Goal: Information Seeking & Learning: Learn about a topic

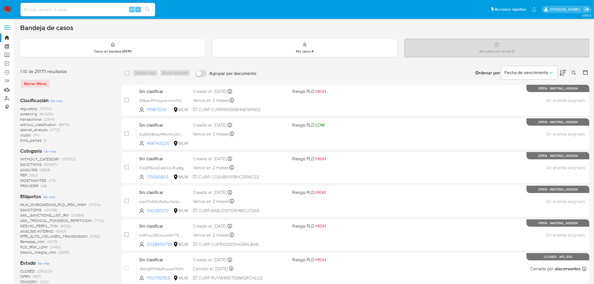
click at [64, 8] on input at bounding box center [88, 9] width 135 height 7
paste input "63109841"
type input "63109841"
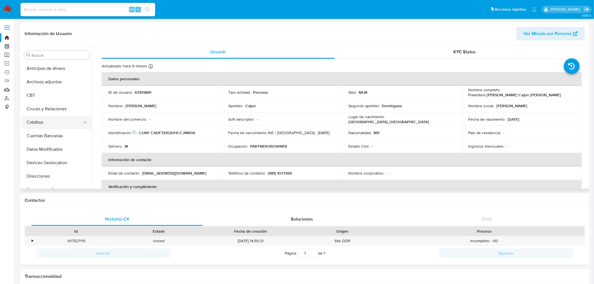
select select "10"
click at [48, 111] on button "Cruces y Relaciones" at bounding box center [55, 108] width 66 height 13
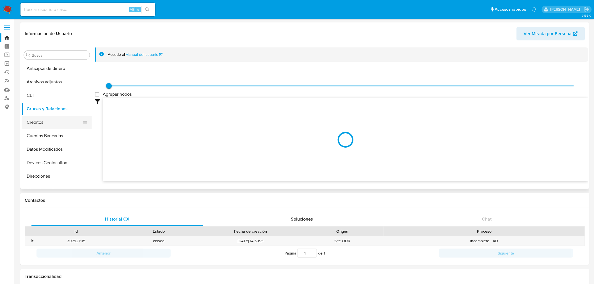
click at [103, 126] on div at bounding box center [345, 139] width 485 height 83
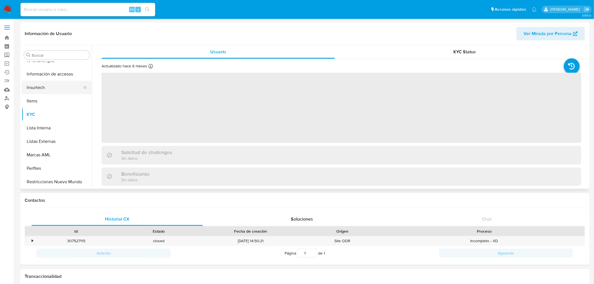
scroll to position [237, 0]
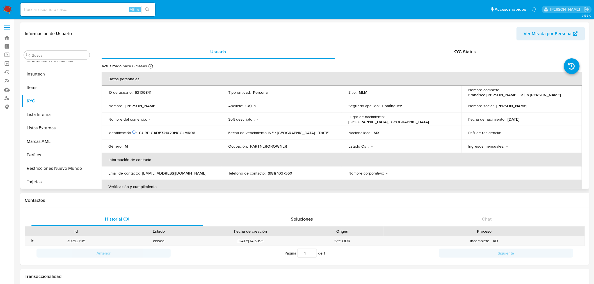
select select "10"
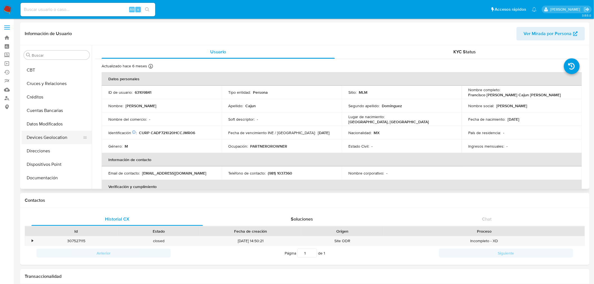
scroll to position [0, 0]
click at [50, 109] on button "Cruces y Relaciones" at bounding box center [55, 108] width 66 height 13
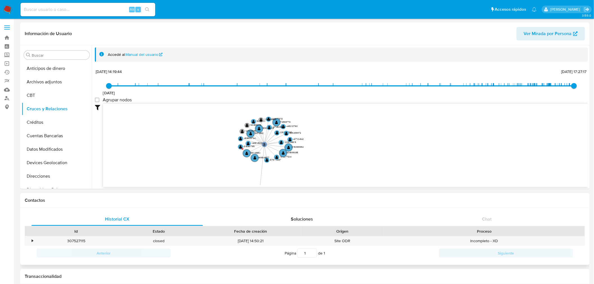
drag, startPoint x: 415, startPoint y: 152, endPoint x: 390, endPoint y: 201, distance: 55.1
click at [461, 150] on icon "phone-ff8fe8c0783287d216739d07f00d9ec7  user-63109841  63109841 person-171e7a…" at bounding box center [345, 144] width 485 height 81
click at [11, 38] on link "Bandeja" at bounding box center [33, 37] width 67 height 9
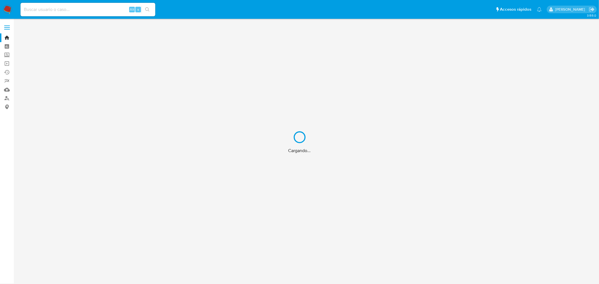
click at [9, 9] on div "Cargando..." at bounding box center [299, 142] width 599 height 284
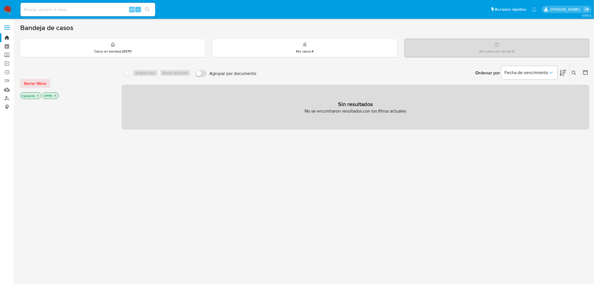
click at [39, 95] on icon "close-filter" at bounding box center [37, 95] width 3 height 3
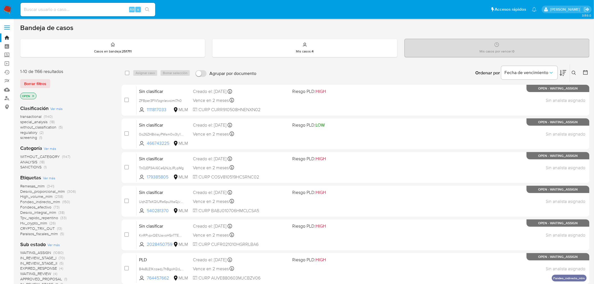
click at [33, 94] on icon "close-filter" at bounding box center [32, 95] width 3 height 3
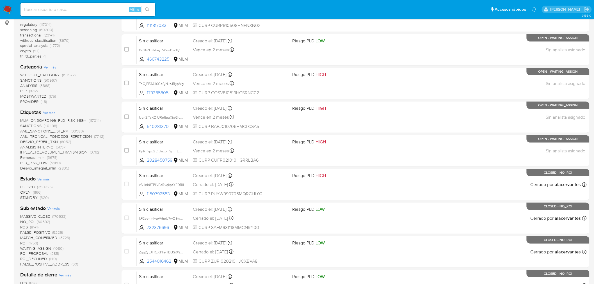
scroll to position [65, 0]
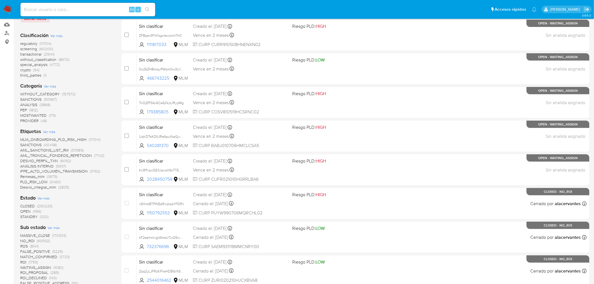
click at [61, 12] on input at bounding box center [88, 9] width 135 height 7
paste input "42865498"
type input "42865498"
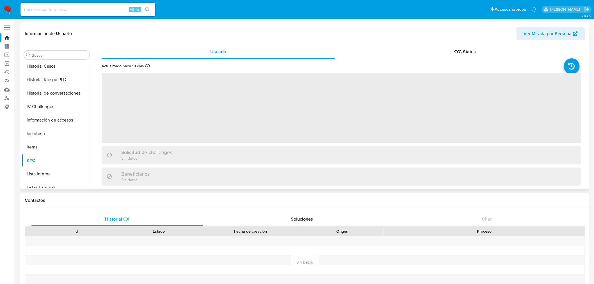
scroll to position [237, 0]
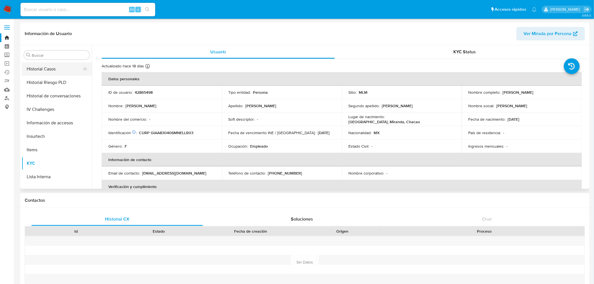
select select "10"
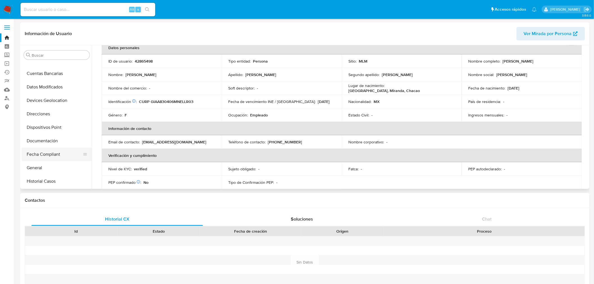
scroll to position [94, 0]
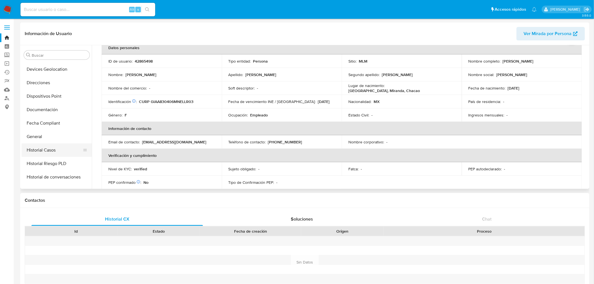
click at [51, 150] on button "Historial Casos" at bounding box center [55, 150] width 66 height 13
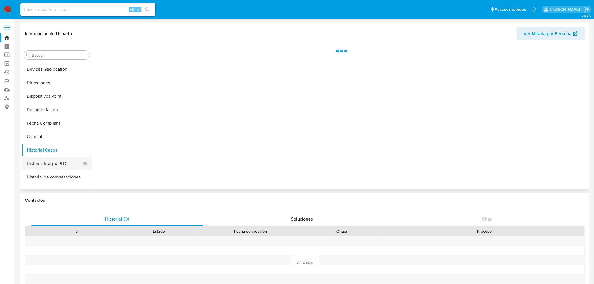
scroll to position [0, 0]
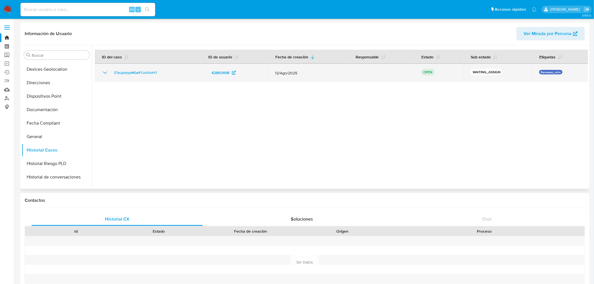
drag, startPoint x: 307, startPoint y: 77, endPoint x: 275, endPoint y: 72, distance: 32.0
click at [275, 72] on td "12/Ago/2025" at bounding box center [308, 73] width 81 height 18
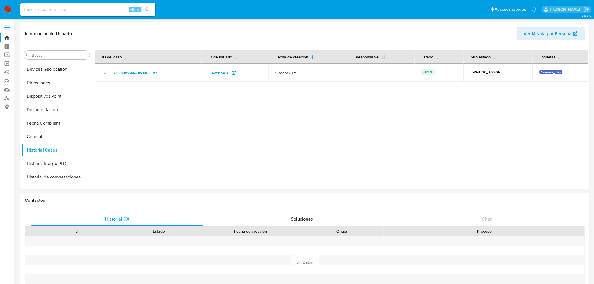
drag, startPoint x: 105, startPoint y: 72, endPoint x: 176, endPoint y: 191, distance: 138.7
click at [105, 72] on icon "Mostrar/Ocultar" at bounding box center [105, 72] width 7 height 7
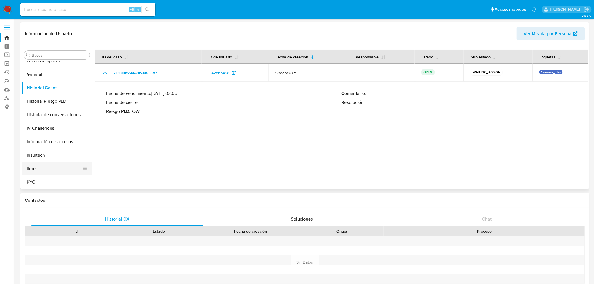
scroll to position [218, 0]
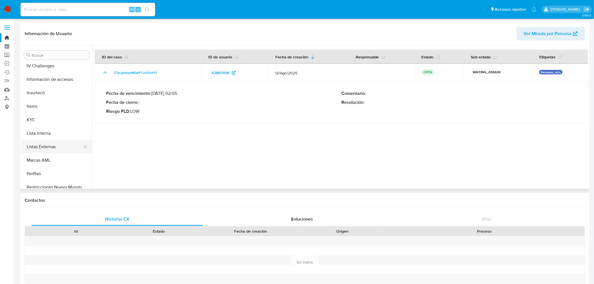
drag, startPoint x: 41, startPoint y: 117, endPoint x: 81, endPoint y: 152, distance: 53.6
click at [41, 117] on button "KYC" at bounding box center [57, 119] width 70 height 13
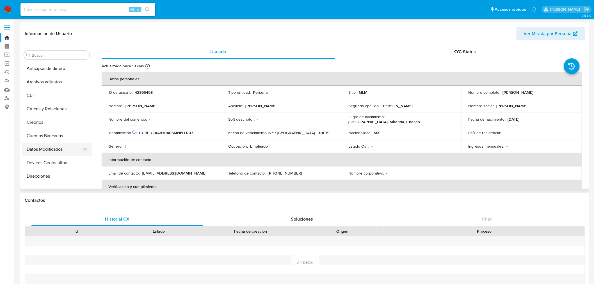
scroll to position [31, 0]
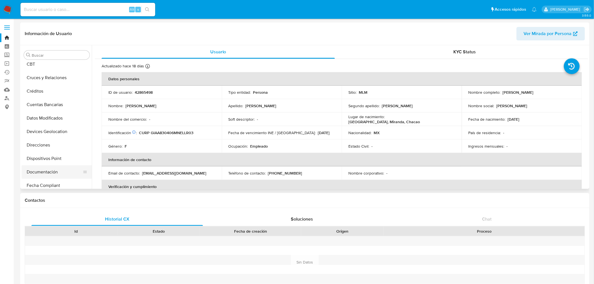
click at [56, 172] on button "Documentación" at bounding box center [55, 171] width 66 height 13
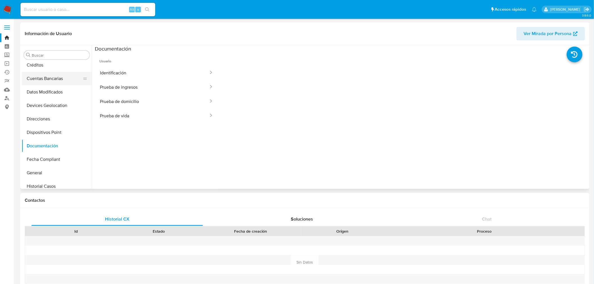
scroll to position [0, 0]
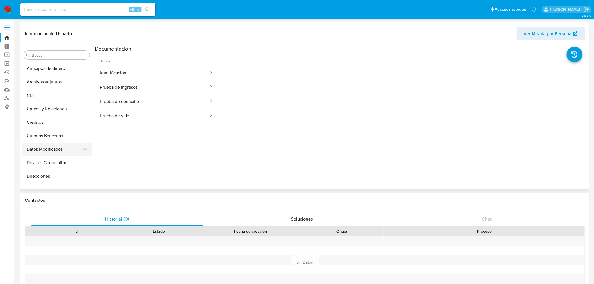
click at [45, 151] on button "Datos Modificados" at bounding box center [55, 149] width 66 height 13
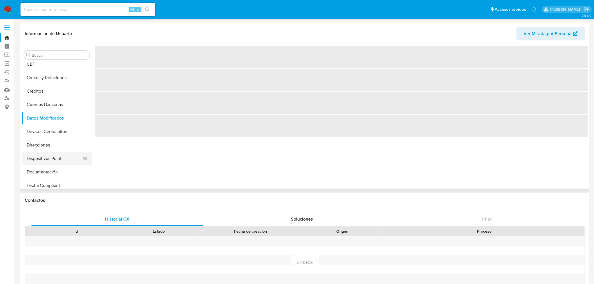
scroll to position [62, 0]
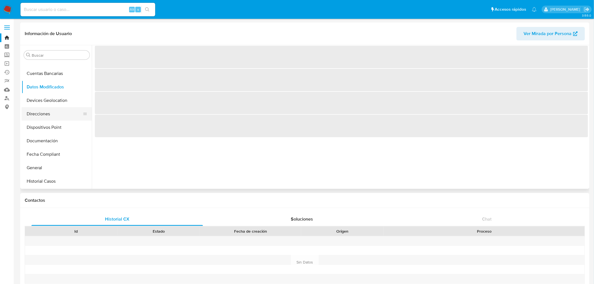
click at [54, 111] on button "Direcciones" at bounding box center [55, 113] width 66 height 13
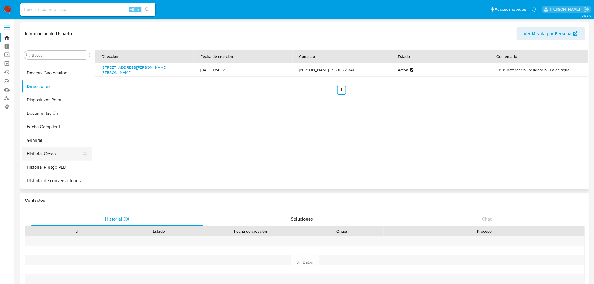
scroll to position [94, 0]
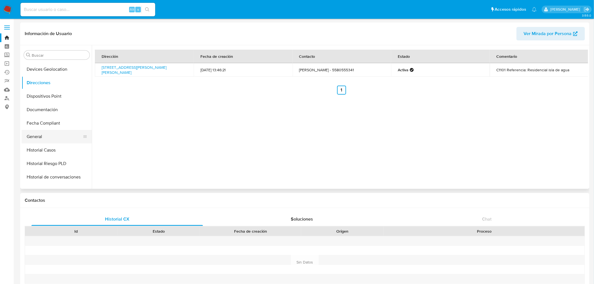
click at [57, 135] on button "General" at bounding box center [55, 136] width 66 height 13
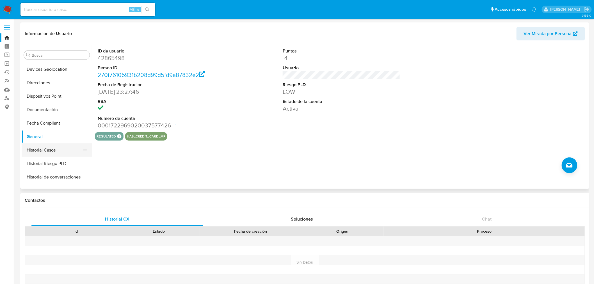
click at [56, 147] on button "Historial Casos" at bounding box center [55, 150] width 66 height 13
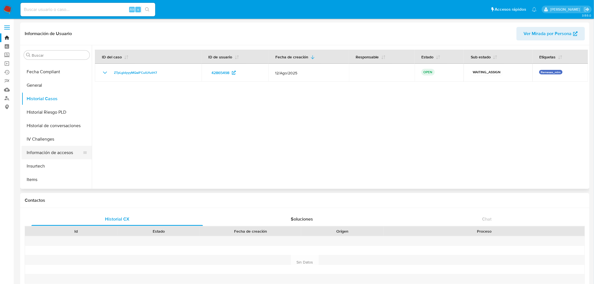
scroll to position [156, 0]
click at [51, 102] on button "Historial Riesgo PLD" at bounding box center [55, 101] width 66 height 13
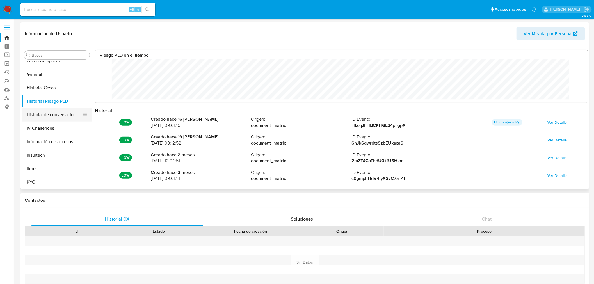
click at [59, 117] on button "Historial de conversaciones" at bounding box center [55, 114] width 66 height 13
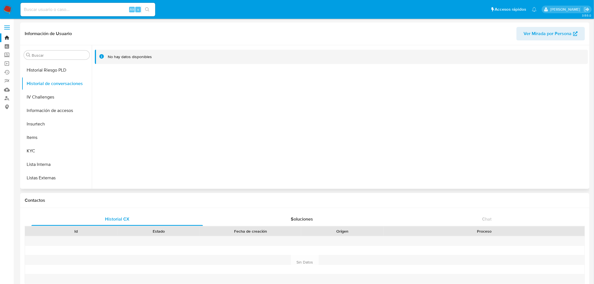
scroll to position [218, 0]
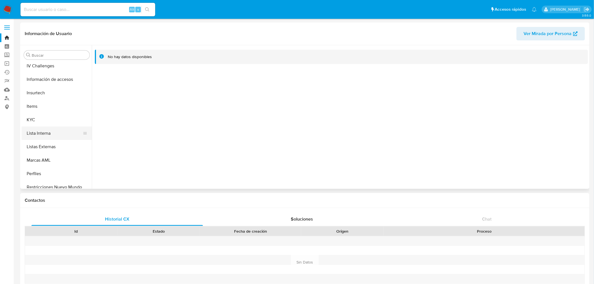
click at [40, 135] on button "Lista Interna" at bounding box center [55, 133] width 66 height 13
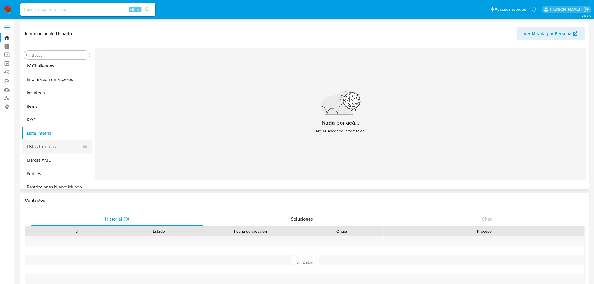
click at [48, 146] on button "Listas Externas" at bounding box center [55, 146] width 66 height 13
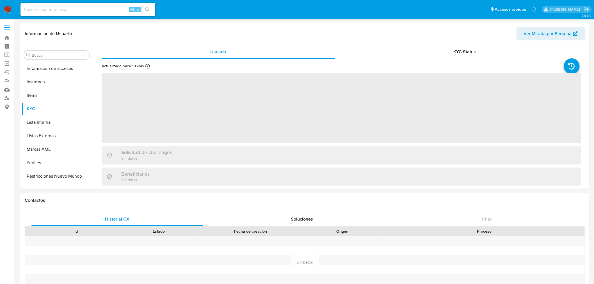
scroll to position [237, 0]
click at [50, 11] on input at bounding box center [88, 9] width 135 height 7
paste input "1269549859"
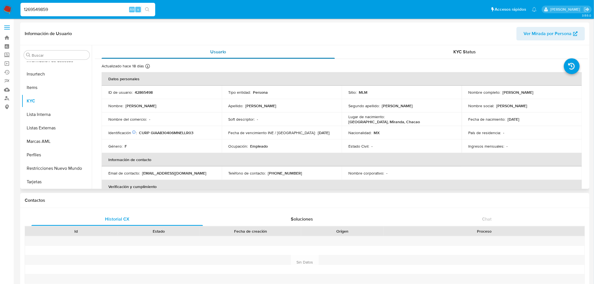
type input "1269549859"
select select "10"
type input "1269549859"
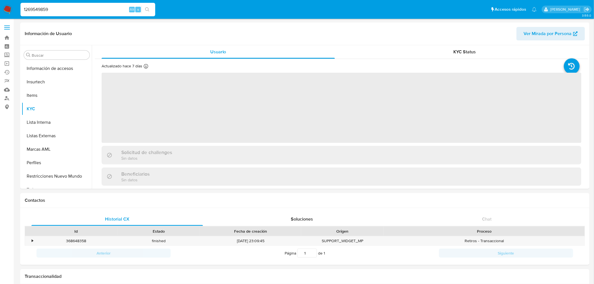
scroll to position [237, 0]
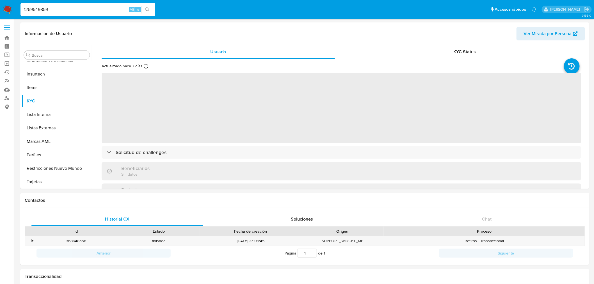
select select "10"
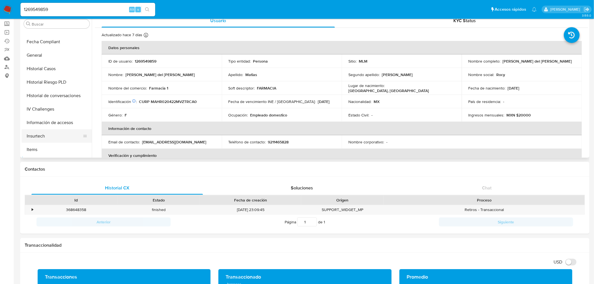
scroll to position [81, 0]
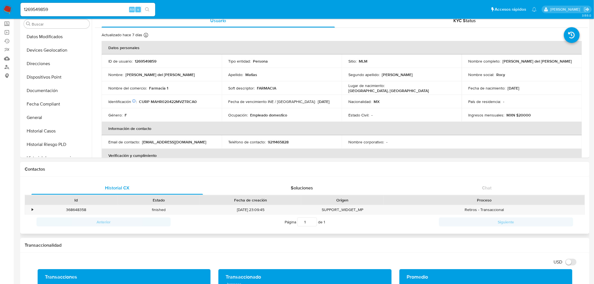
drag, startPoint x: 54, startPoint y: 135, endPoint x: 133, endPoint y: 181, distance: 91.2
click at [54, 136] on button "Historial Casos" at bounding box center [57, 130] width 70 height 13
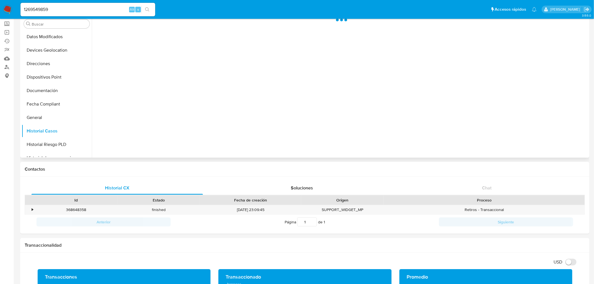
scroll to position [0, 0]
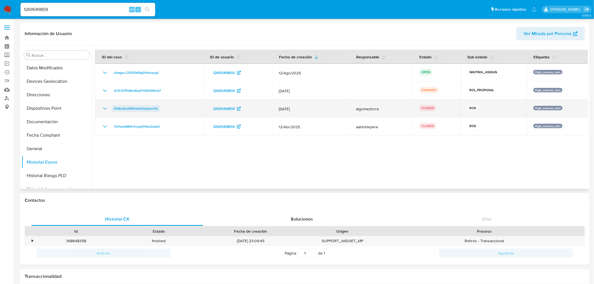
click at [139, 108] on span "PO8cIdLsVN1Hd0rOrpIrsm7A" at bounding box center [136, 108] width 44 height 7
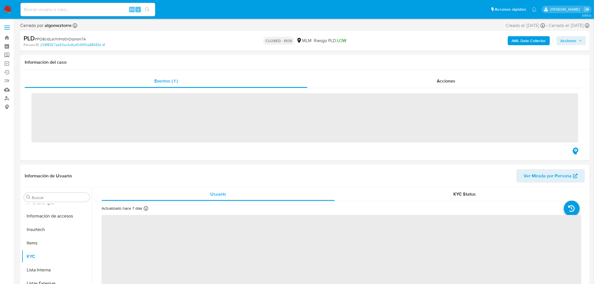
scroll to position [237, 0]
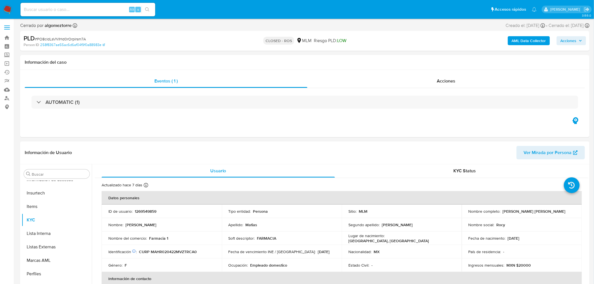
select select "10"
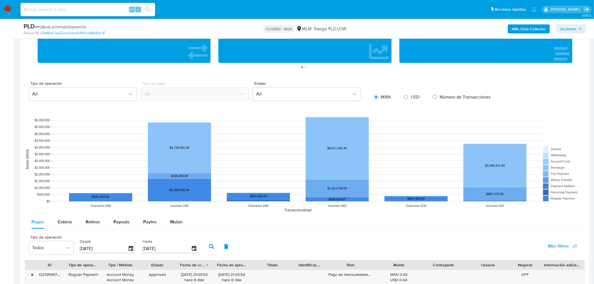
scroll to position [406, 0]
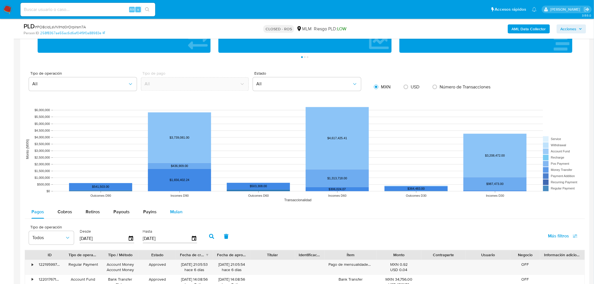
click at [179, 216] on div "Mulan" at bounding box center [176, 212] width 12 height 13
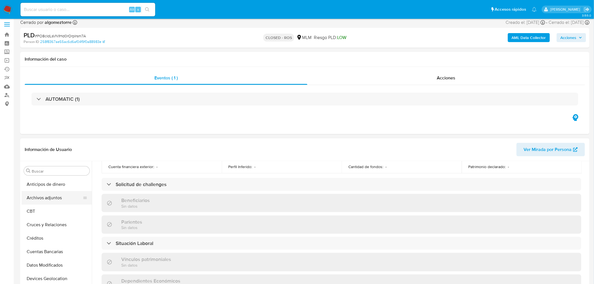
scroll to position [0, 0]
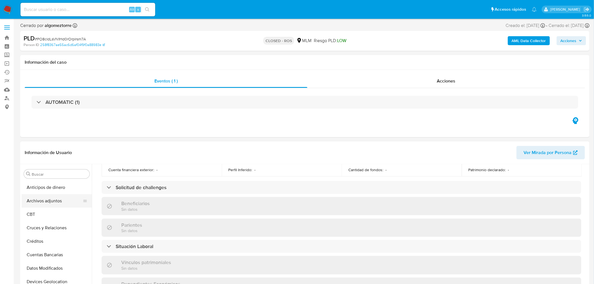
click at [38, 196] on button "Archivos adjuntos" at bounding box center [55, 200] width 66 height 13
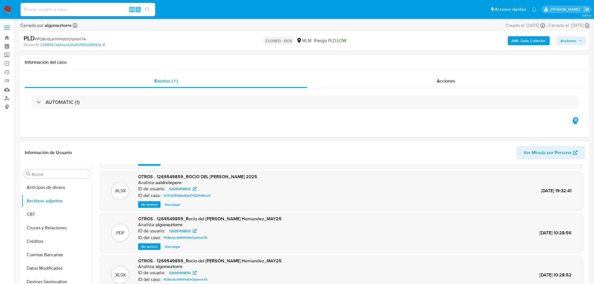
scroll to position [47, 0]
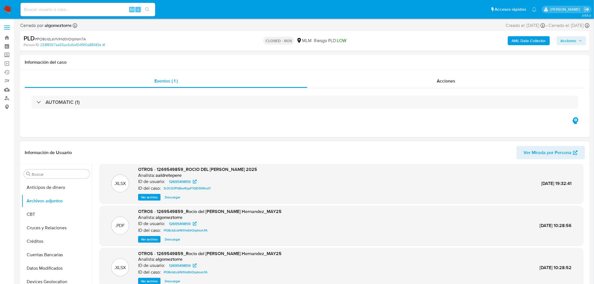
click at [149, 242] on span "Ver archivo" at bounding box center [149, 240] width 17 height 6
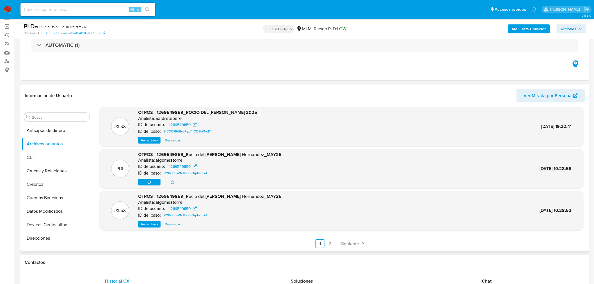
scroll to position [62, 0]
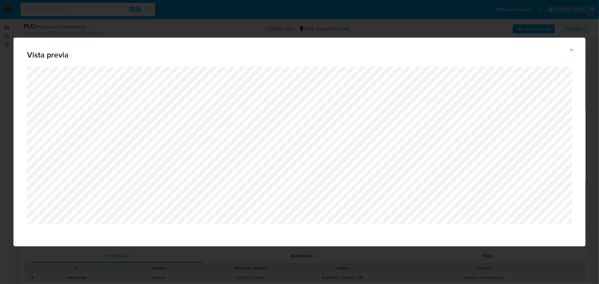
click at [569, 54] on button "Attachment preview" at bounding box center [571, 49] width 12 height 9
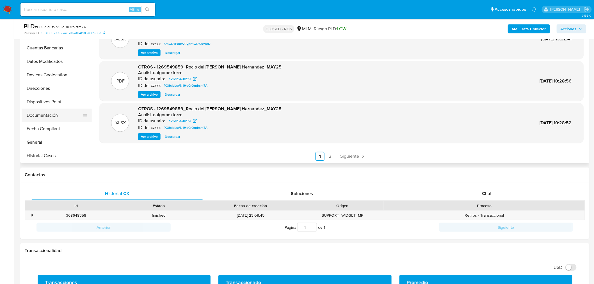
click at [49, 113] on button "Documentación" at bounding box center [55, 115] width 66 height 13
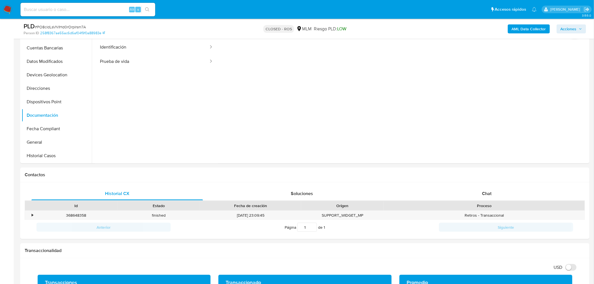
scroll to position [94, 0]
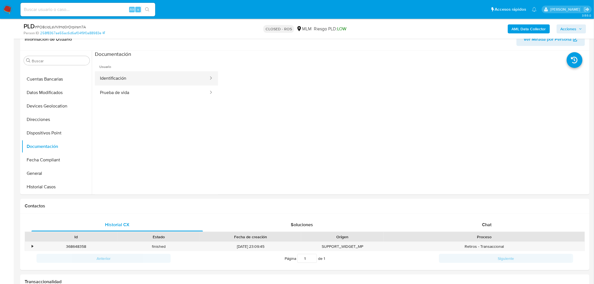
click at [133, 74] on button "Identificación" at bounding box center [152, 78] width 114 height 14
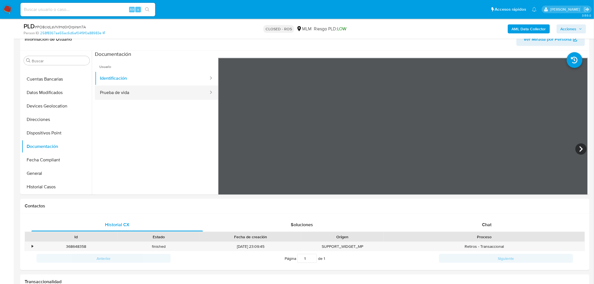
click at [146, 93] on button "Prueba de vida" at bounding box center [152, 93] width 114 height 14
drag, startPoint x: 422, startPoint y: 138, endPoint x: 412, endPoint y: 136, distance: 10.6
click at [412, 136] on div at bounding box center [403, 150] width 370 height 184
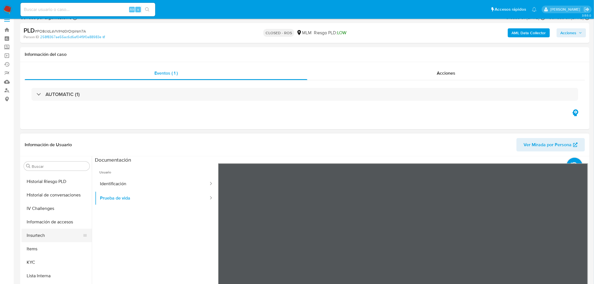
scroll to position [218, 0]
click at [37, 231] on button "KYC" at bounding box center [55, 231] width 66 height 13
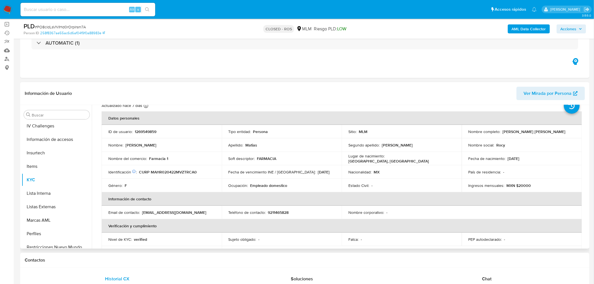
scroll to position [31, 0]
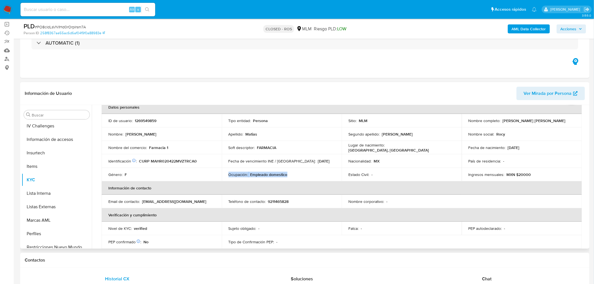
drag, startPoint x: 293, startPoint y: 173, endPoint x: 226, endPoint y: 178, distance: 67.8
click at [226, 178] on td "Ocupación : Empleado domestico" at bounding box center [282, 174] width 120 height 13
drag, startPoint x: 183, startPoint y: 149, endPoint x: 103, endPoint y: 148, distance: 80.9
click at [103, 148] on td "Nombre del comercio : Farmacia 1" at bounding box center [162, 147] width 120 height 13
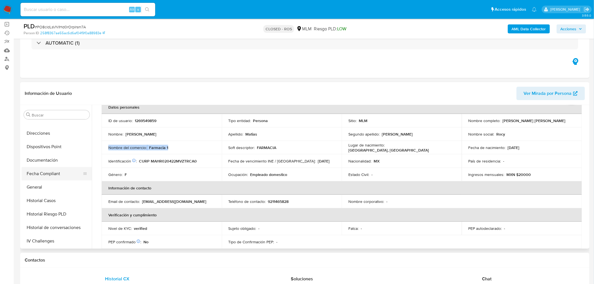
scroll to position [93, 0]
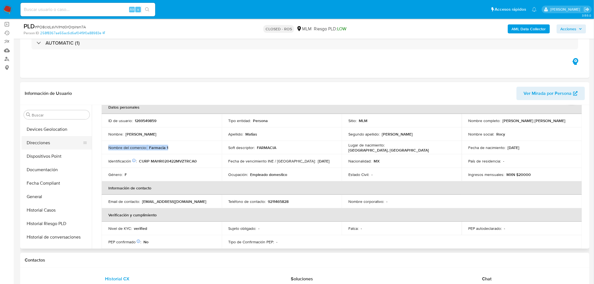
click at [42, 142] on button "Direcciones" at bounding box center [55, 142] width 66 height 13
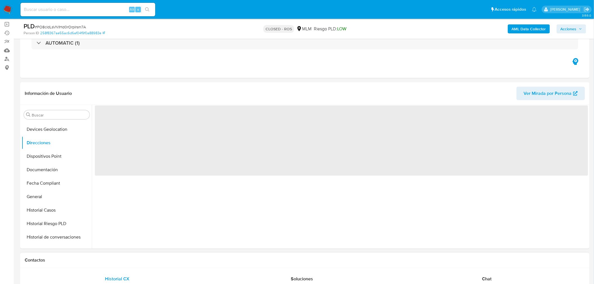
scroll to position [0, 0]
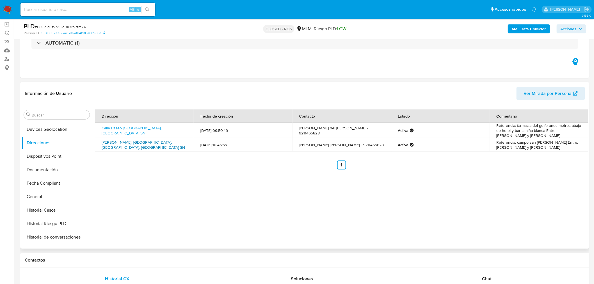
click at [123, 145] on link "[PERSON_NAME], [GEOGRAPHIC_DATA], [GEOGRAPHIC_DATA], [GEOGRAPHIC_DATA] SN" at bounding box center [143, 145] width 83 height 11
drag, startPoint x: 136, startPoint y: 132, endPoint x: 140, endPoint y: 131, distance: 3.5
click at [136, 132] on link "Calle Paseo [GEOGRAPHIC_DATA], [GEOGRAPHIC_DATA] SN" at bounding box center [132, 130] width 60 height 11
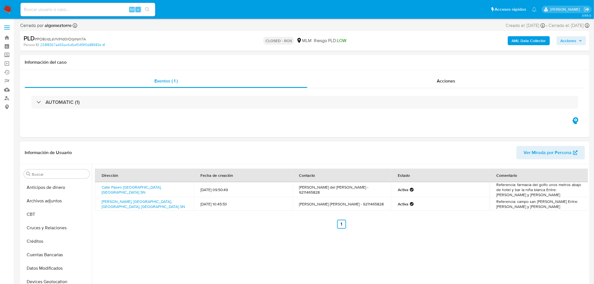
drag, startPoint x: 44, startPoint y: 204, endPoint x: 96, endPoint y: 270, distance: 84.7
click at [44, 204] on button "Archivos adjuntos" at bounding box center [57, 200] width 70 height 13
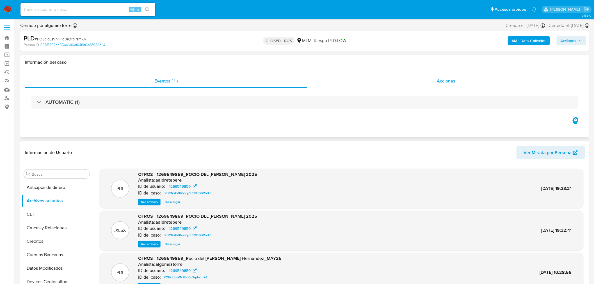
click at [447, 85] on div "Acciones" at bounding box center [447, 80] width 278 height 13
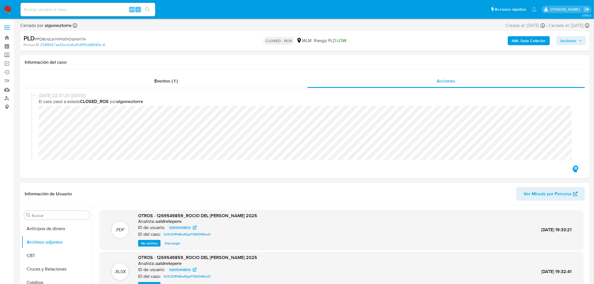
click at [584, 42] on button "Acciones" at bounding box center [571, 40] width 29 height 9
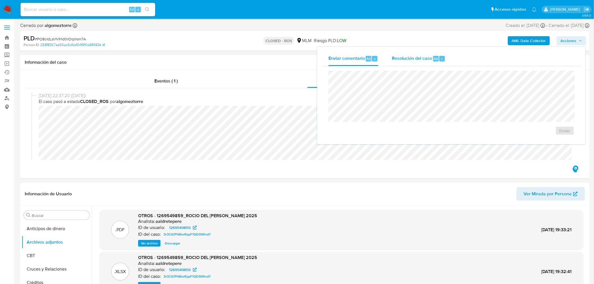
click at [417, 59] on span "Resolución del caso" at bounding box center [412, 58] width 40 height 6
